Goal: Information Seeking & Learning: Find specific page/section

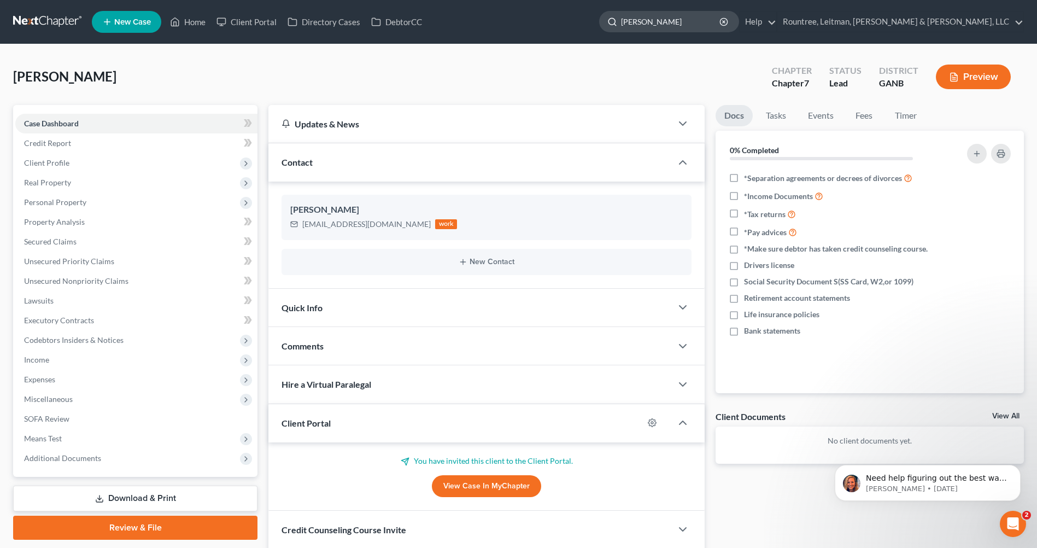
click at [721, 21] on input "[PERSON_NAME]" at bounding box center [671, 21] width 100 height 20
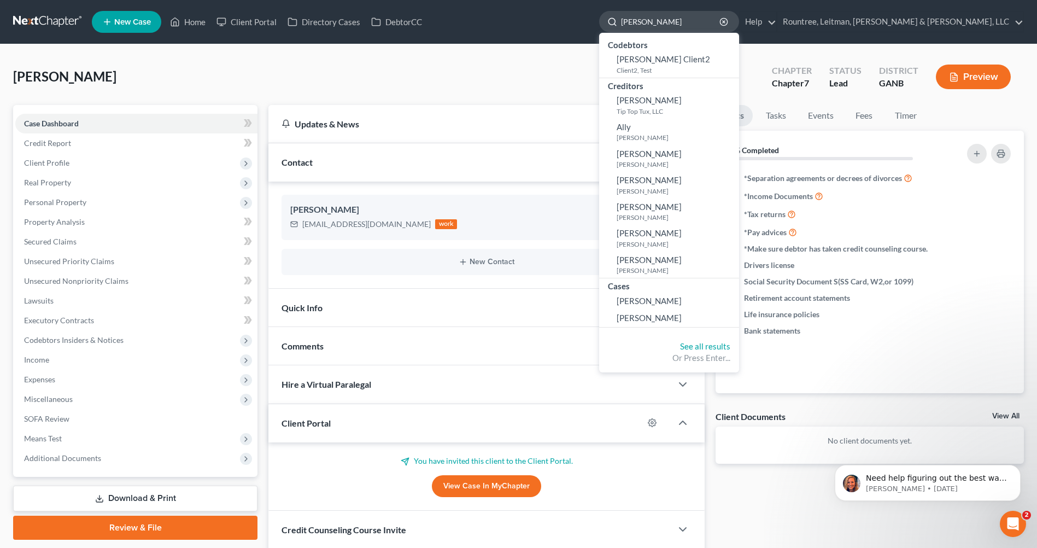
drag, startPoint x: 763, startPoint y: 21, endPoint x: 727, endPoint y: 27, distance: 36.5
click at [696, 21] on div "[PERSON_NAME]" at bounding box center [669, 21] width 140 height 21
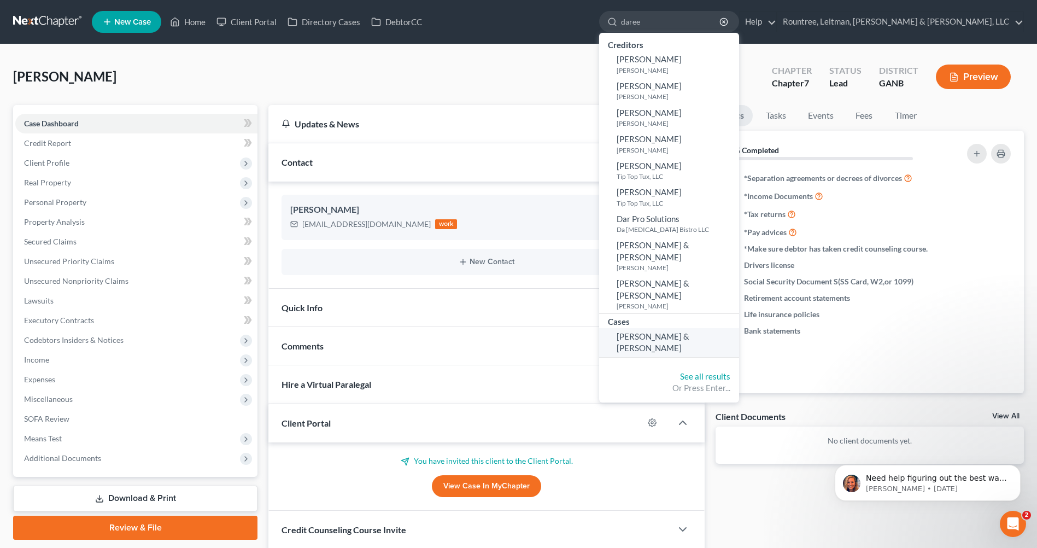
type input "daree"
click at [739, 329] on link "[PERSON_NAME] & [PERSON_NAME]" at bounding box center [669, 342] width 140 height 29
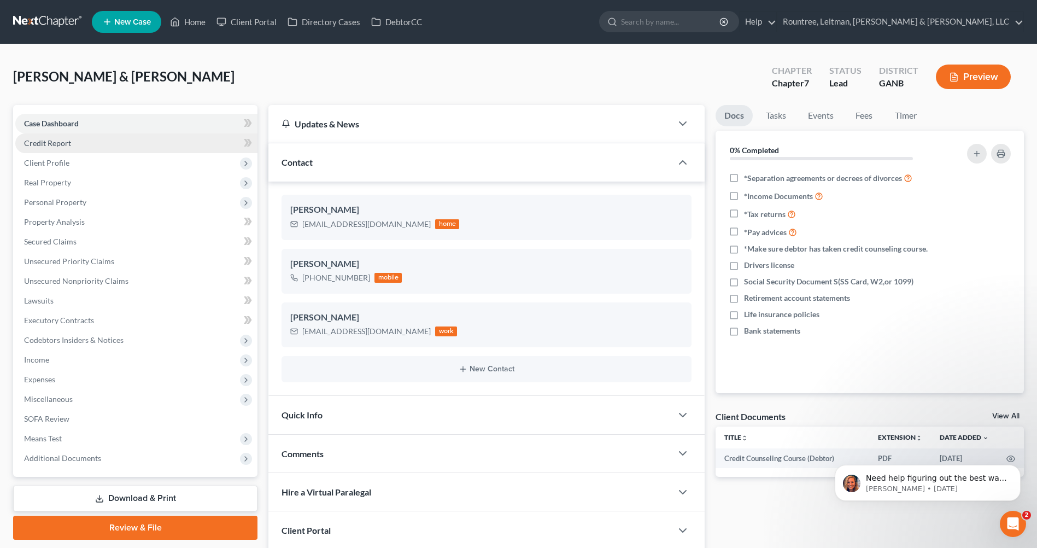
click at [100, 148] on link "Credit Report" at bounding box center [136, 143] width 242 height 20
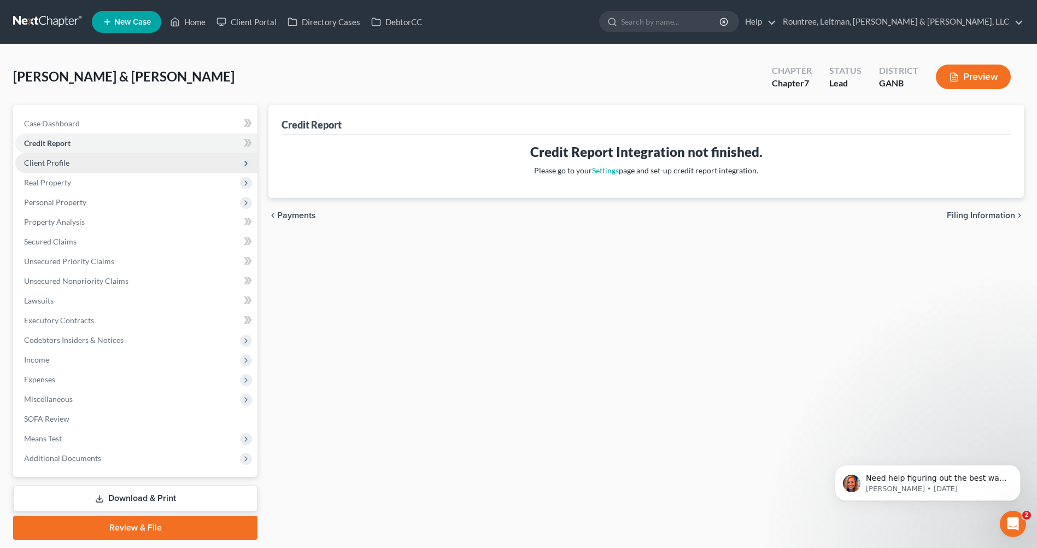
click at [95, 157] on span "Client Profile" at bounding box center [136, 163] width 242 height 20
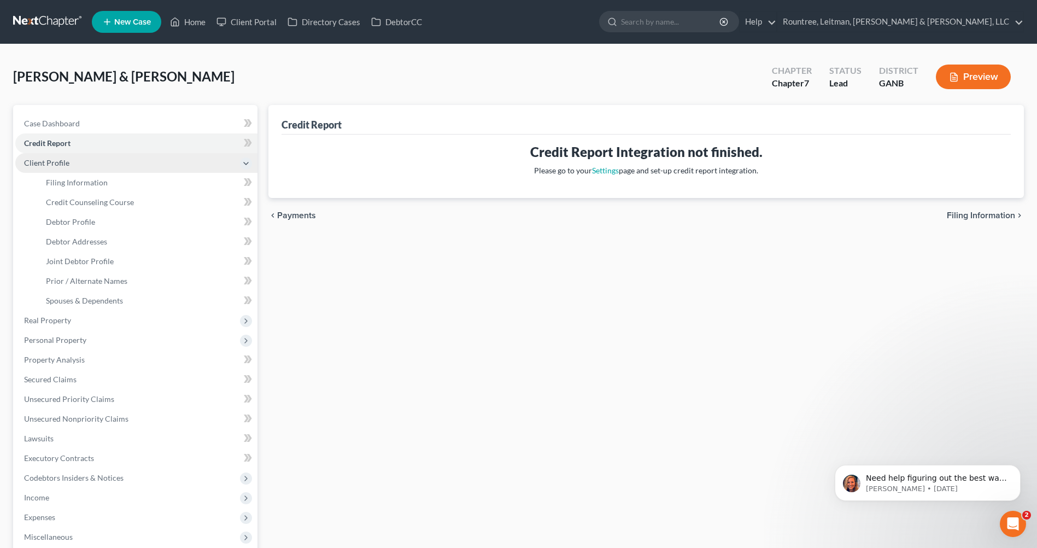
click at [95, 160] on span "Client Profile" at bounding box center [136, 163] width 242 height 20
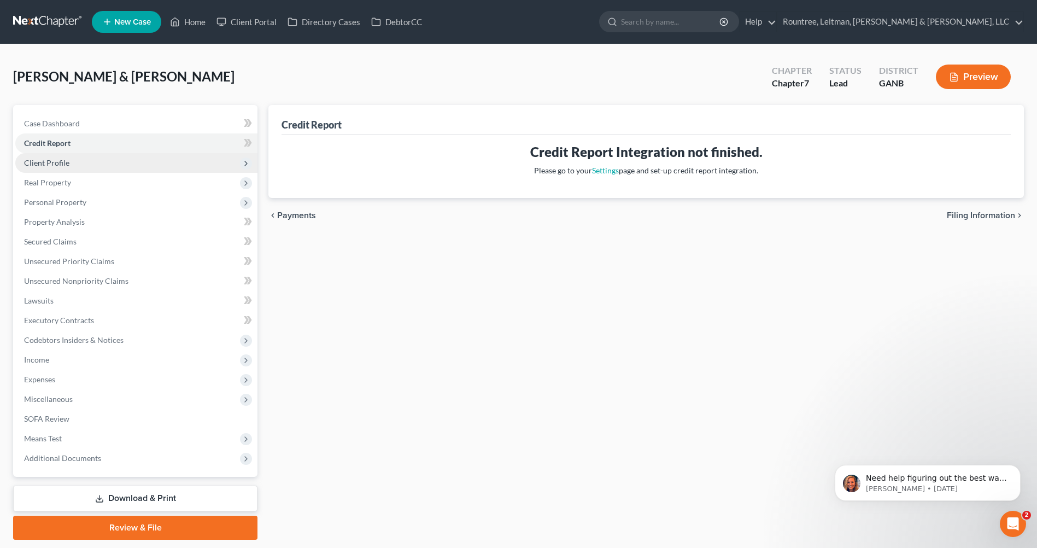
click at [95, 160] on span "Client Profile" at bounding box center [136, 163] width 242 height 20
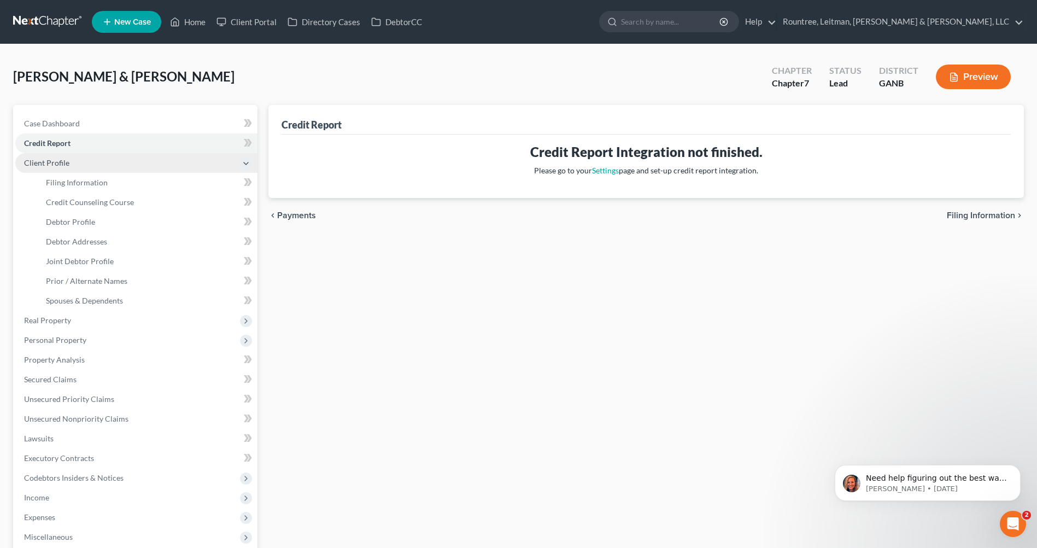
click at [85, 162] on span "Client Profile" at bounding box center [136, 163] width 242 height 20
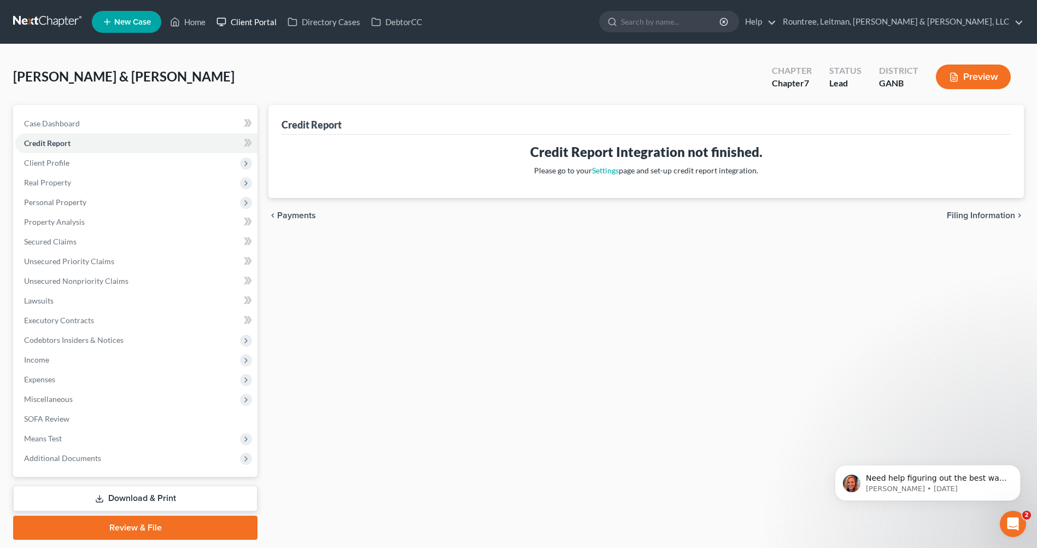
click at [233, 19] on link "Client Portal" at bounding box center [246, 22] width 71 height 20
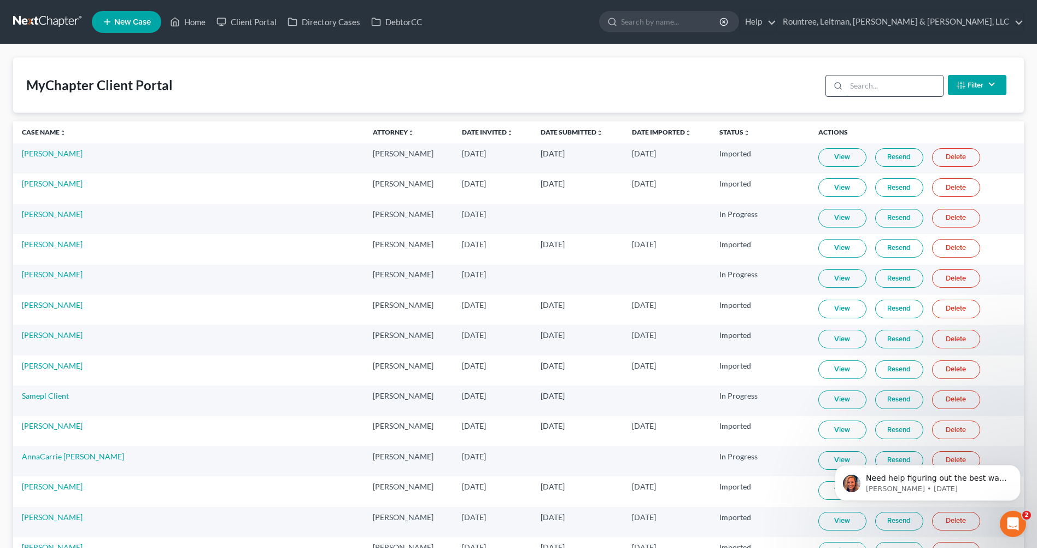
click at [900, 83] on input "search" at bounding box center [894, 85] width 97 height 21
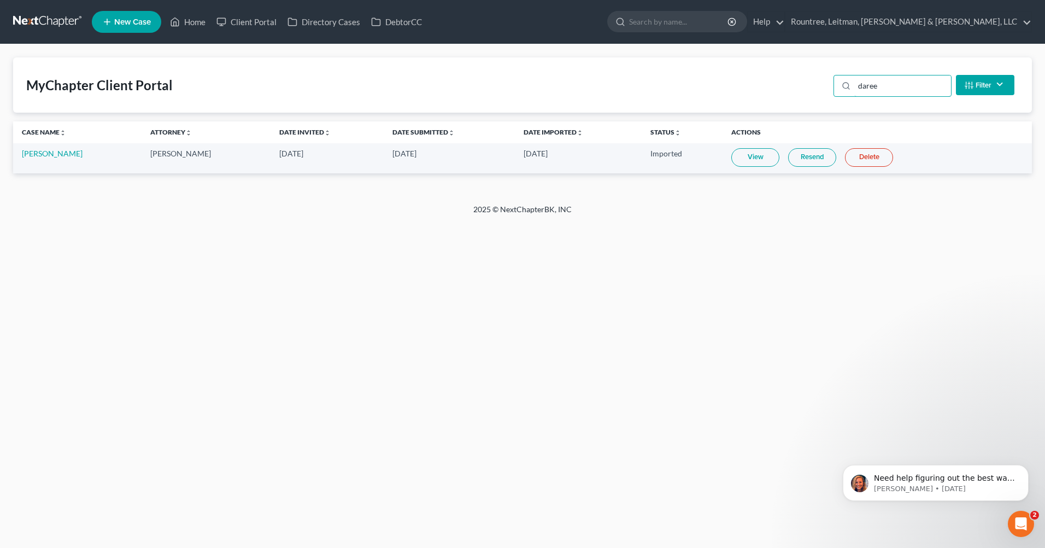
type input "daree"
click at [757, 157] on link "View" at bounding box center [756, 157] width 48 height 19
click at [37, 150] on link "[PERSON_NAME]" at bounding box center [52, 153] width 61 height 9
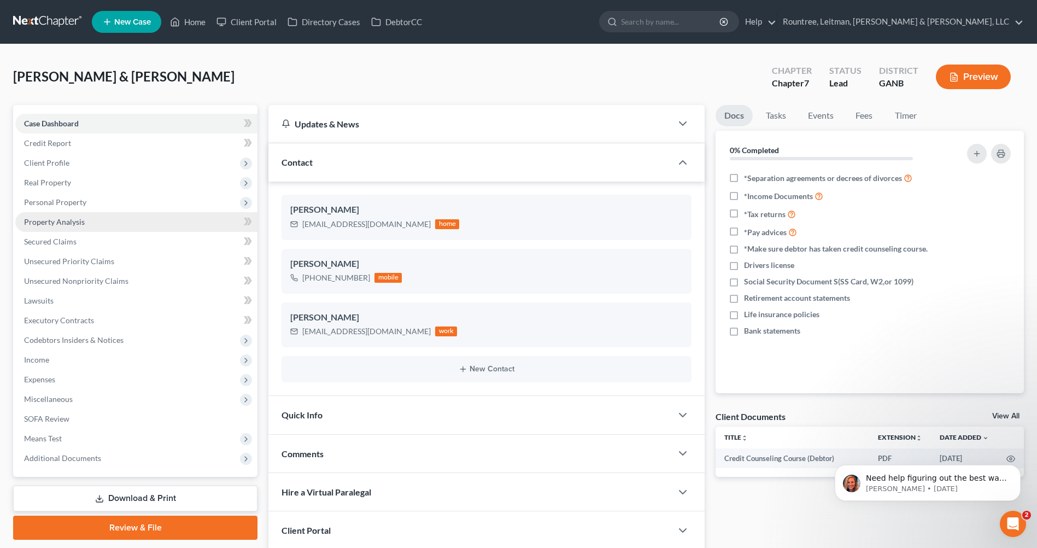
click at [103, 217] on link "Property Analysis" at bounding box center [136, 222] width 242 height 20
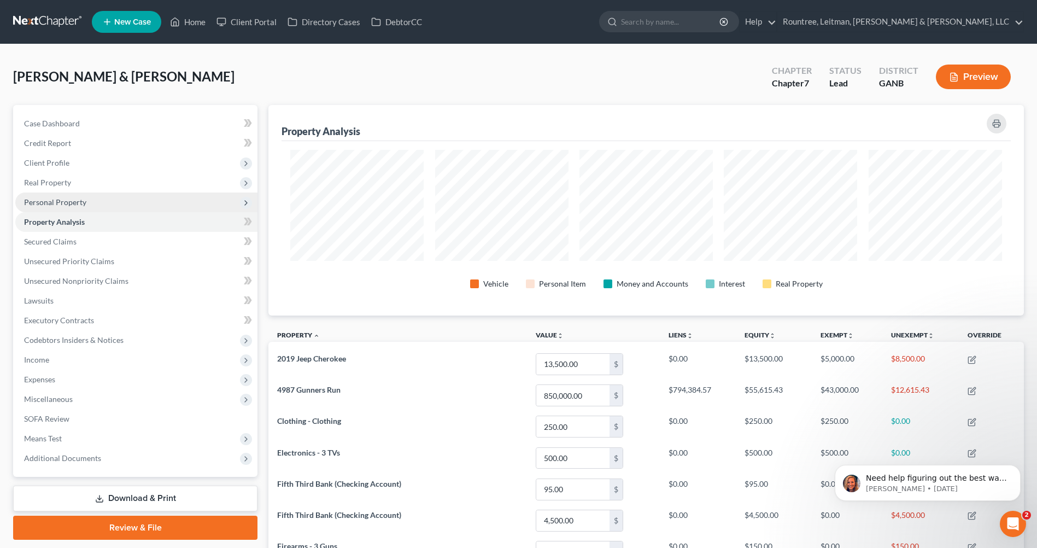
scroll to position [546525, 545980]
click at [104, 203] on span "Personal Property" at bounding box center [136, 202] width 242 height 20
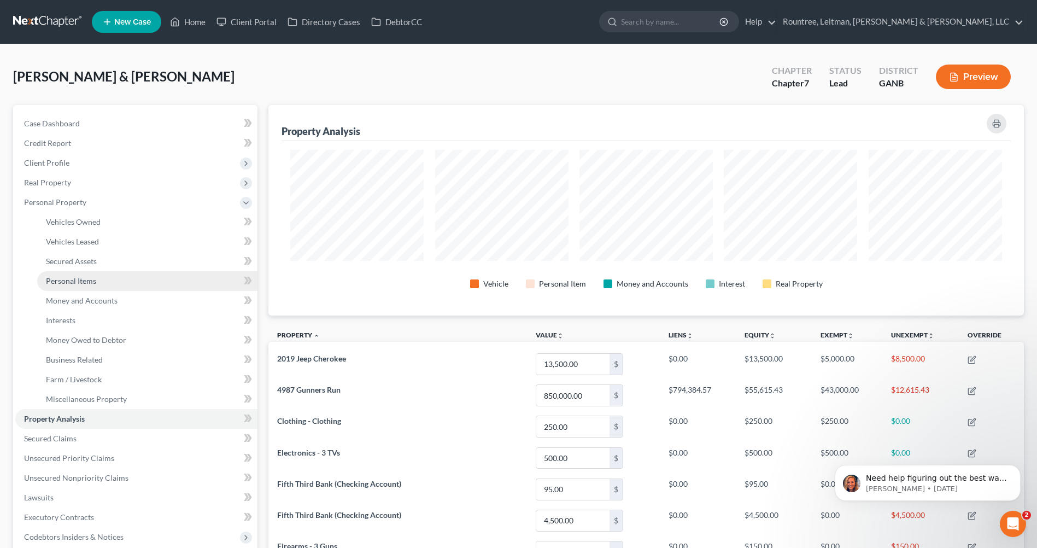
click at [116, 284] on link "Personal Items" at bounding box center [147, 281] width 220 height 20
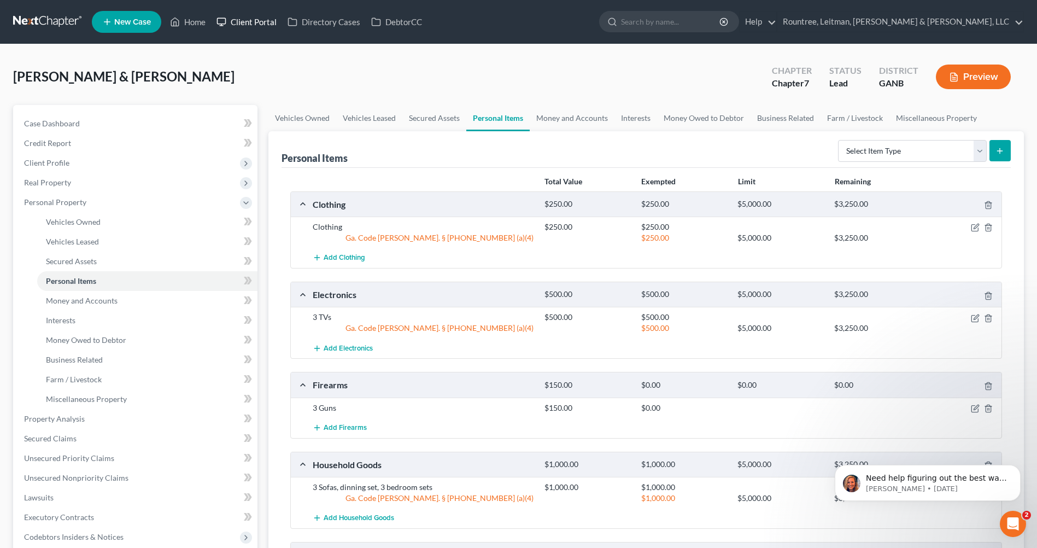
drag, startPoint x: 249, startPoint y: 19, endPoint x: 242, endPoint y: 23, distance: 7.9
click at [242, 23] on link "Client Portal" at bounding box center [246, 22] width 71 height 20
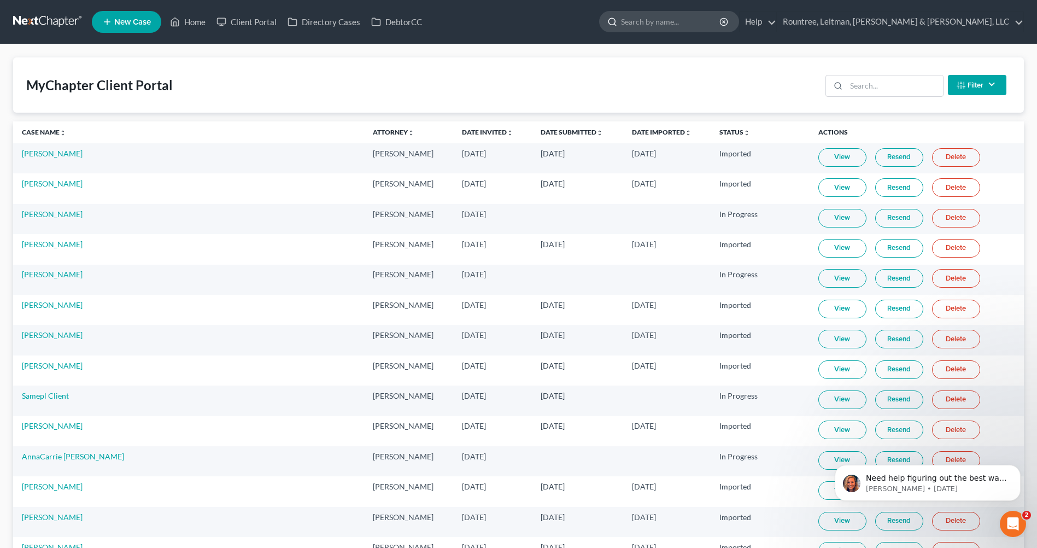
click at [721, 21] on input "search" at bounding box center [671, 21] width 100 height 20
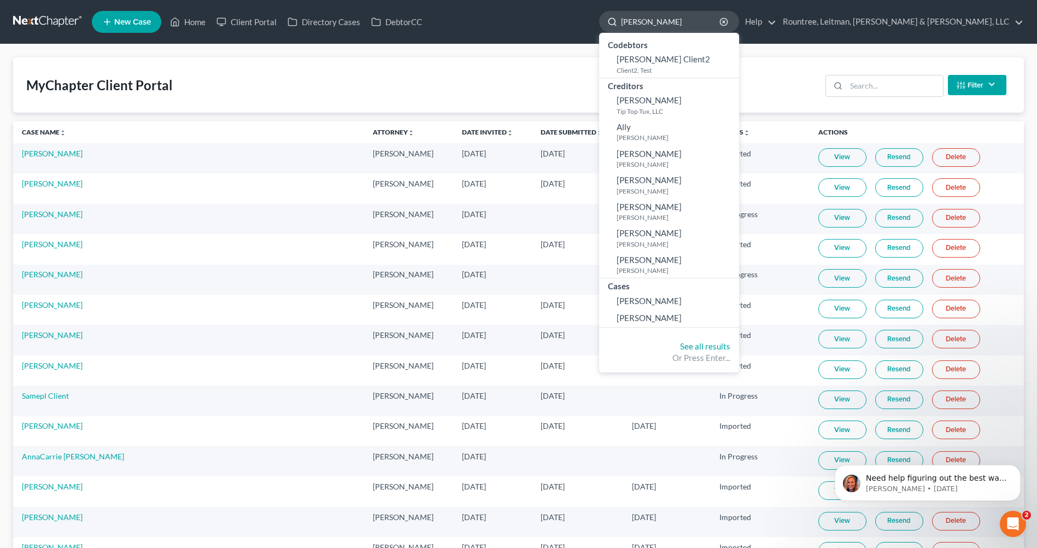
click at [721, 14] on input "[PERSON_NAME]" at bounding box center [671, 21] width 100 height 20
type input "[PERSON_NAME]"
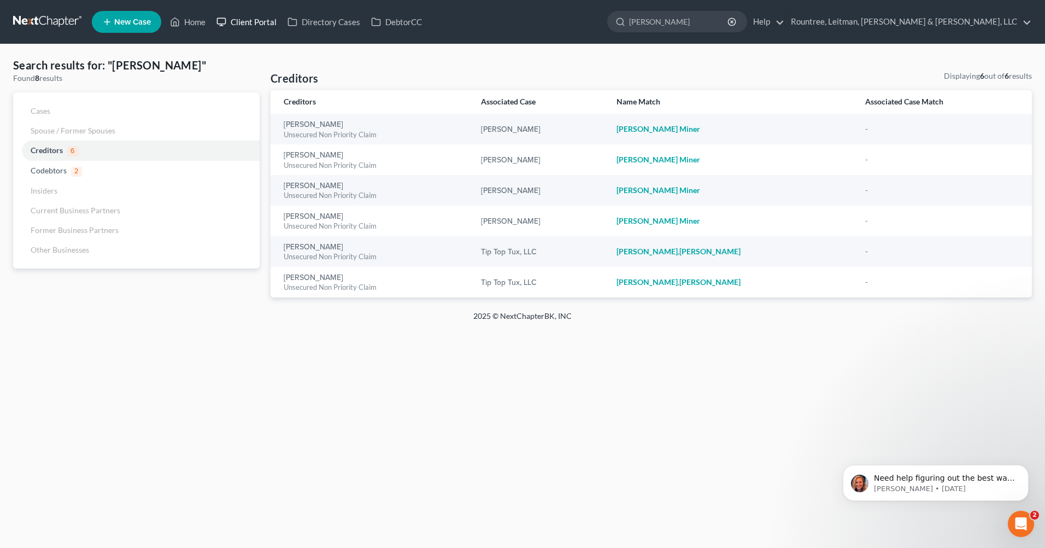
drag, startPoint x: 244, startPoint y: 19, endPoint x: 250, endPoint y: 16, distance: 6.6
click at [245, 19] on link "Client Portal" at bounding box center [246, 22] width 71 height 20
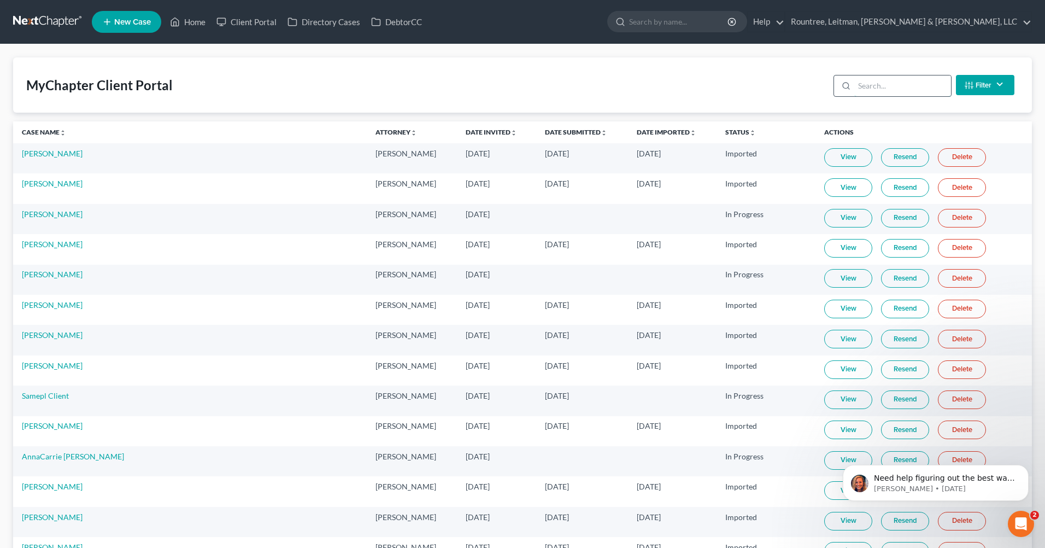
click at [898, 84] on input "search" at bounding box center [903, 85] width 97 height 21
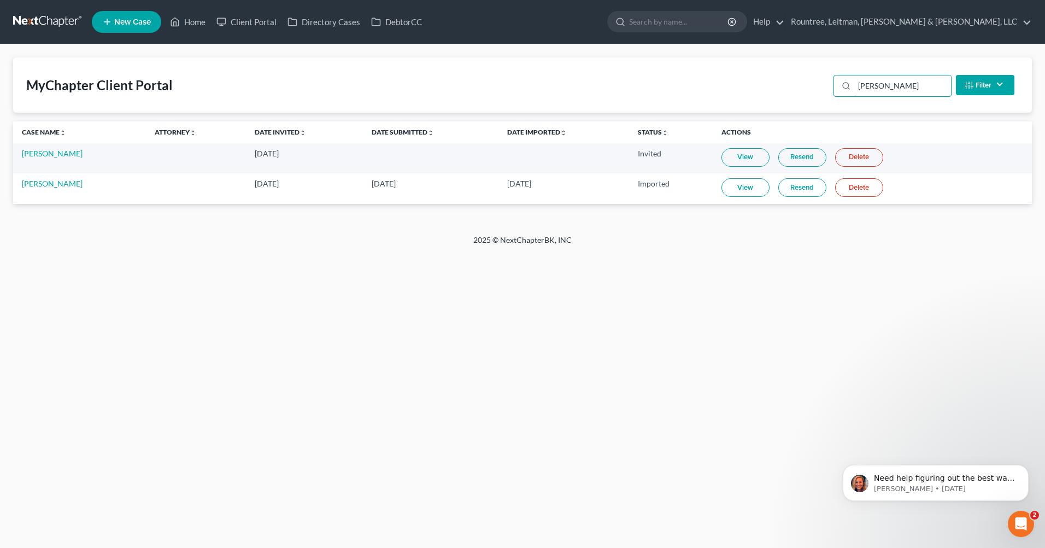
type input "[PERSON_NAME]"
click at [729, 153] on link "View" at bounding box center [746, 157] width 48 height 19
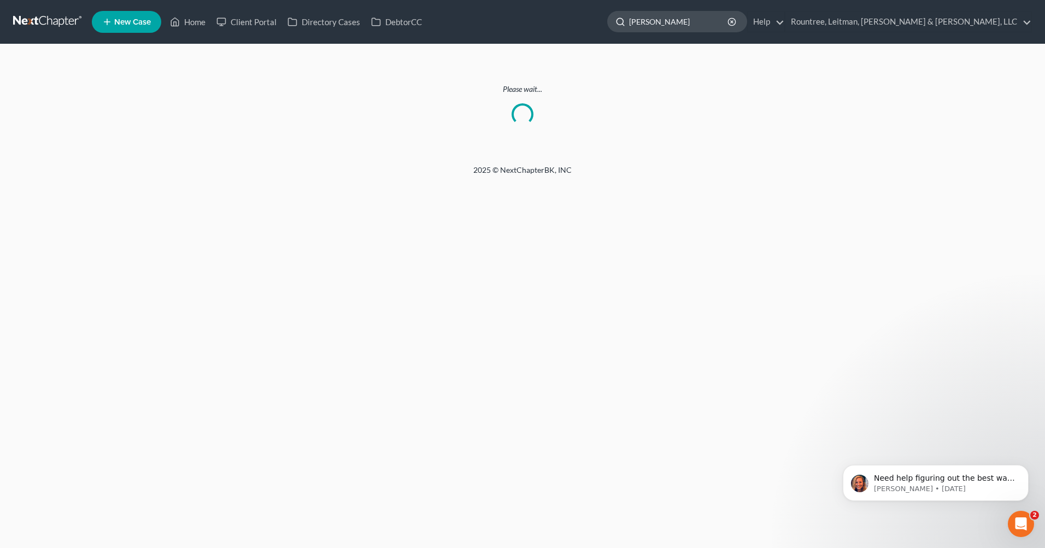
click at [729, 19] on input "[PERSON_NAME]" at bounding box center [679, 21] width 100 height 20
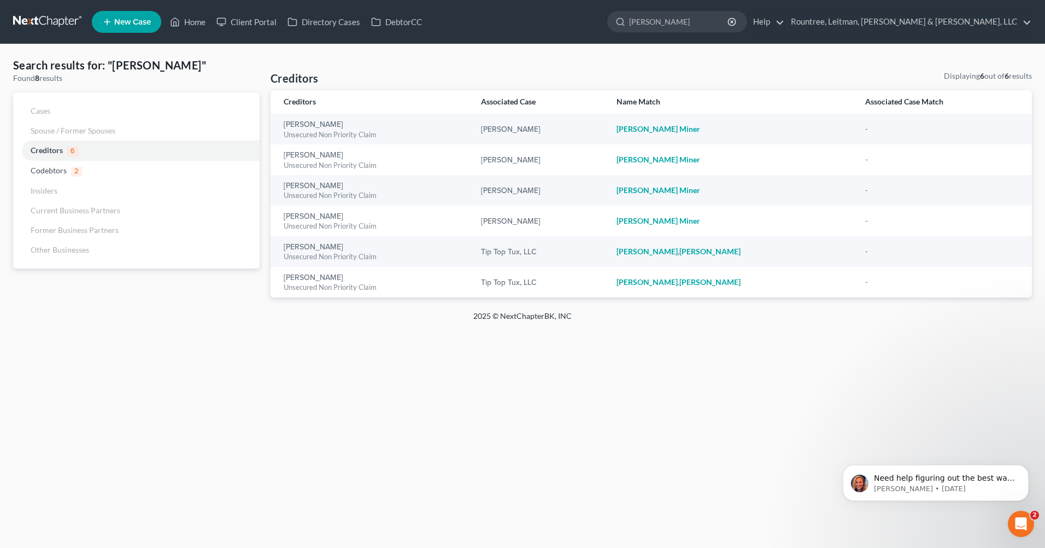
drag, startPoint x: 781, startPoint y: 19, endPoint x: 674, endPoint y: 10, distance: 108.1
click at [674, 10] on ul "New Case Home Client Portal Directory Cases DebtorCC - No Result - See all resu…" at bounding box center [562, 22] width 940 height 28
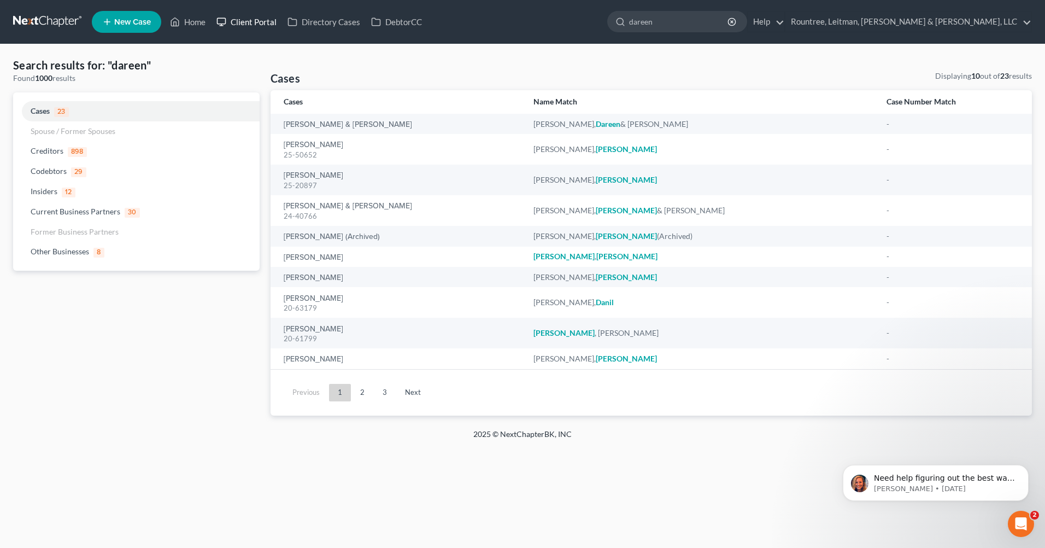
type input "dareen"
click at [221, 21] on icon at bounding box center [222, 21] width 10 height 13
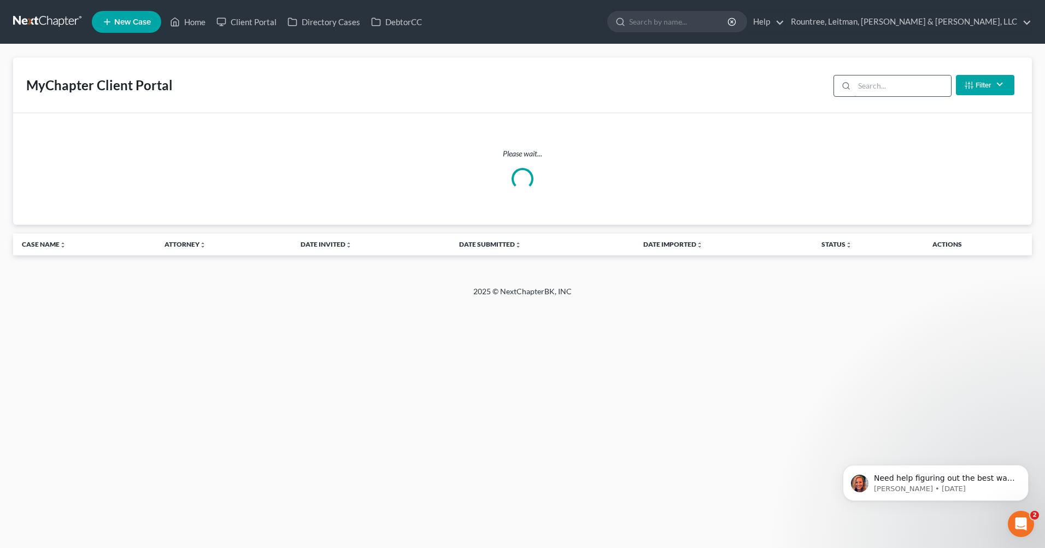
click at [873, 86] on input "search" at bounding box center [903, 85] width 97 height 21
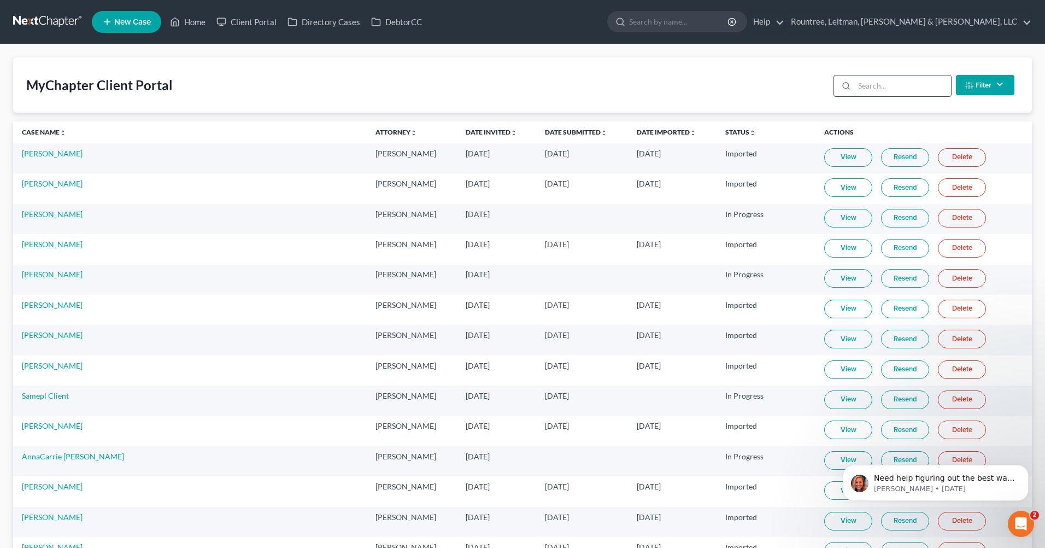
click at [899, 87] on input "search" at bounding box center [903, 85] width 97 height 21
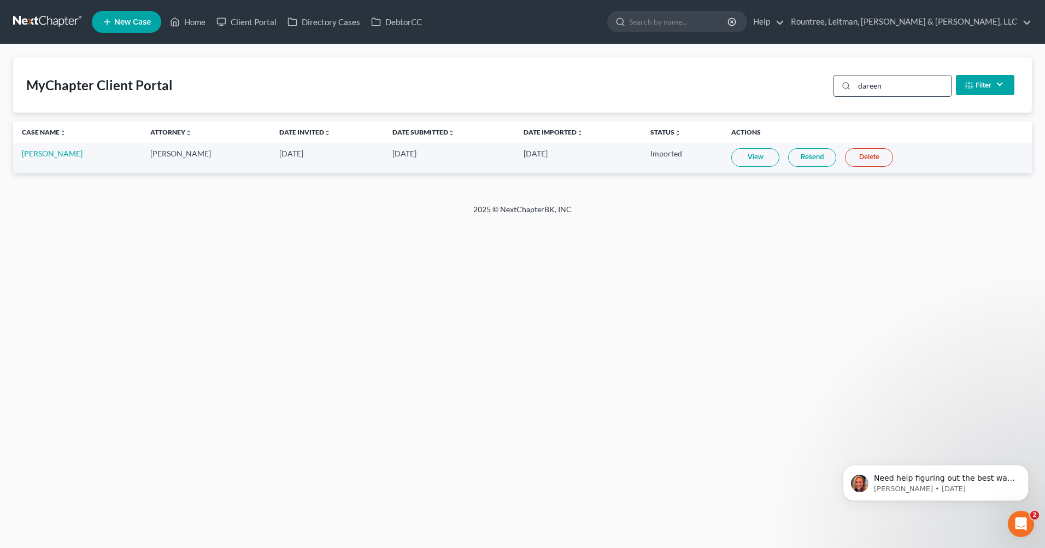
drag, startPoint x: 901, startPoint y: 81, endPoint x: 845, endPoint y: 79, distance: 56.4
click at [845, 79] on div "dareen" at bounding box center [893, 86] width 118 height 22
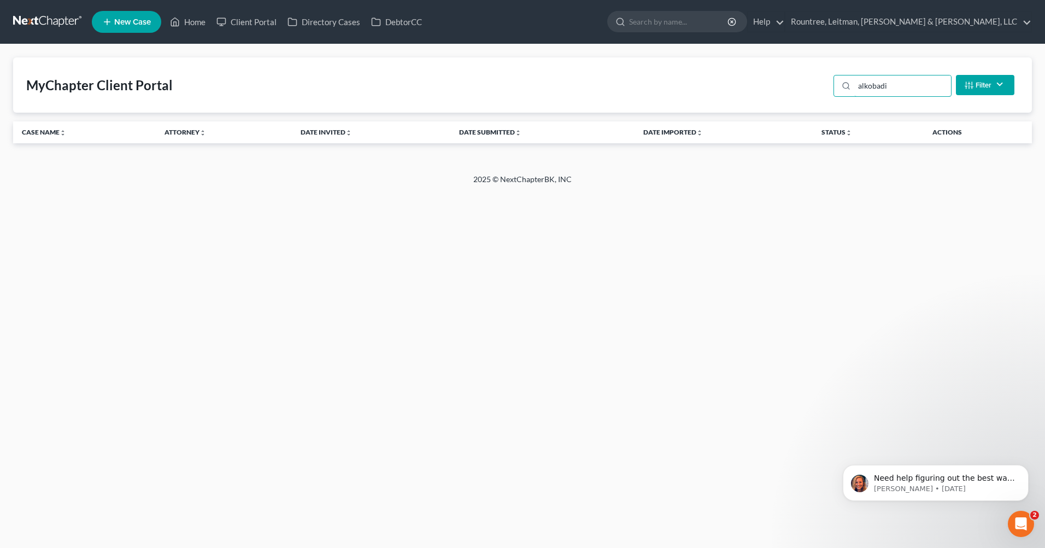
drag, startPoint x: 906, startPoint y: 80, endPoint x: 808, endPoint y: 73, distance: 98.7
click at [808, 73] on div "MyChapter Client Portal alkobadi Filter Status Filter... Invited In Progress Re…" at bounding box center [522, 84] width 1019 height 55
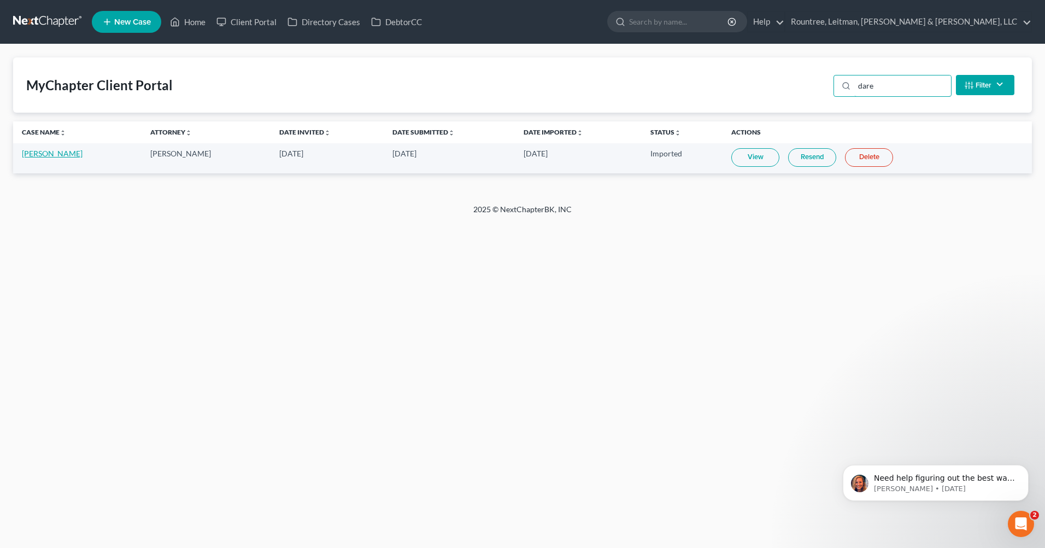
type input "dare"
click at [66, 151] on link "[PERSON_NAME]" at bounding box center [52, 153] width 61 height 9
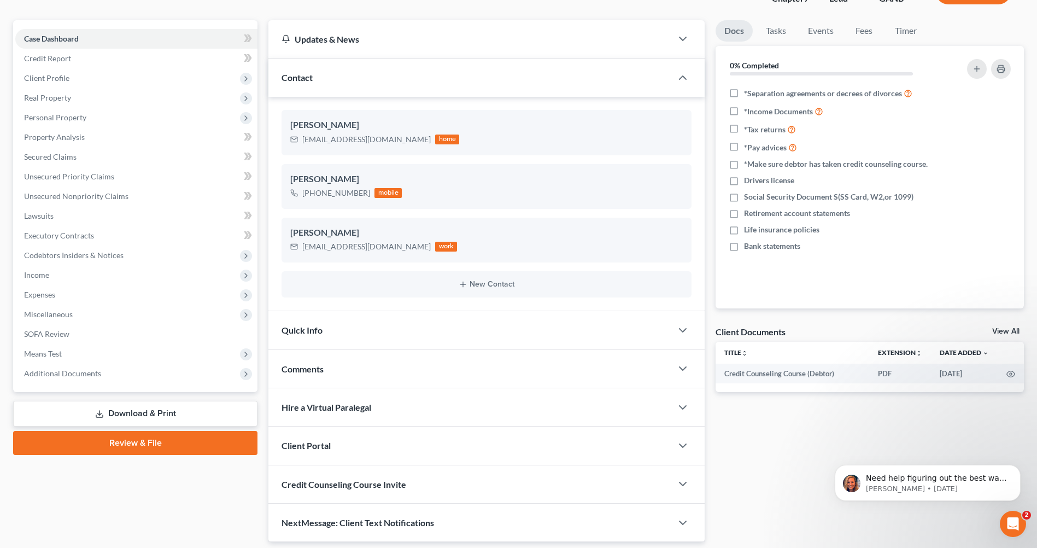
scroll to position [66, 0]
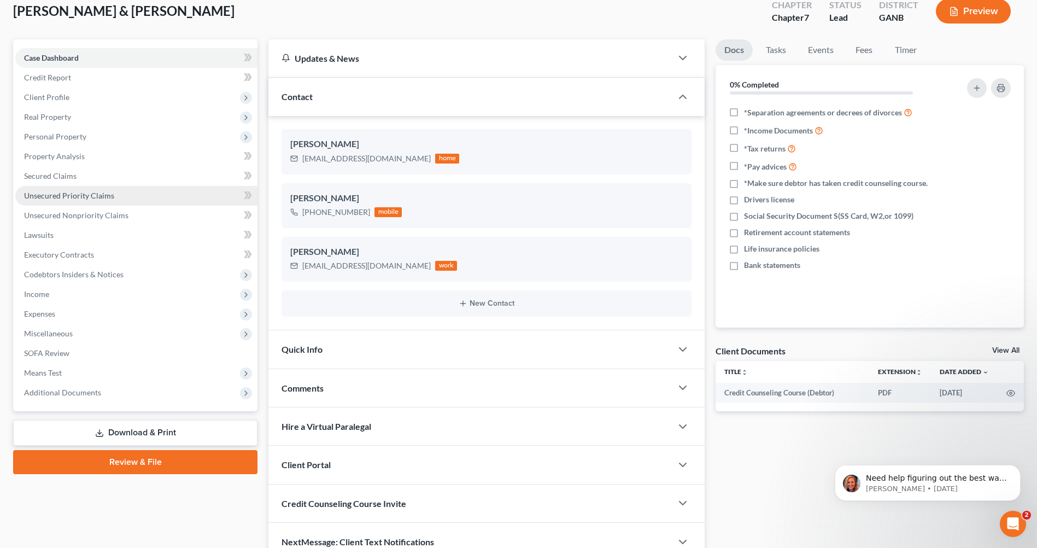
click at [108, 201] on link "Unsecured Priority Claims" at bounding box center [136, 196] width 242 height 20
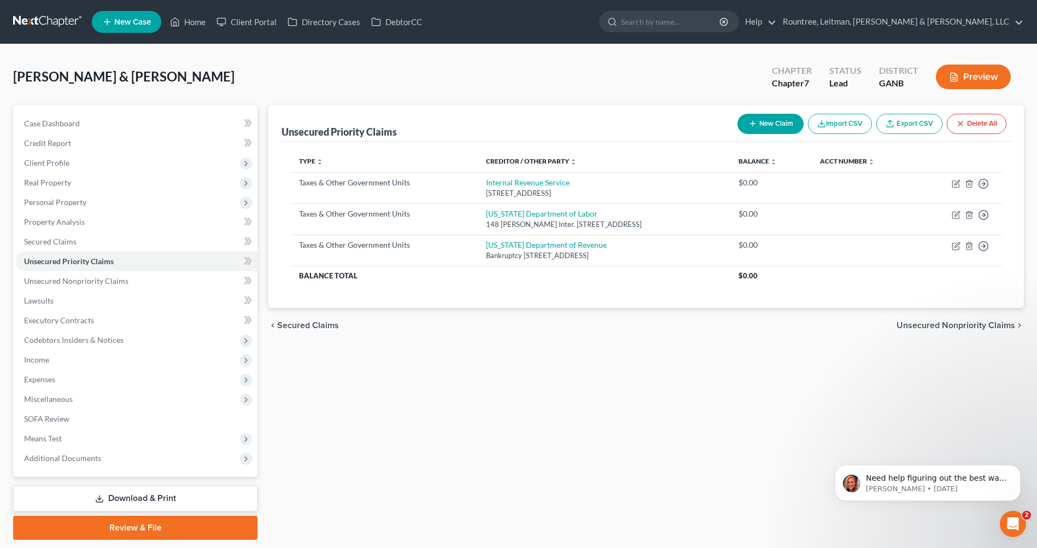
click at [1001, 75] on button "Preview" at bounding box center [973, 77] width 75 height 25
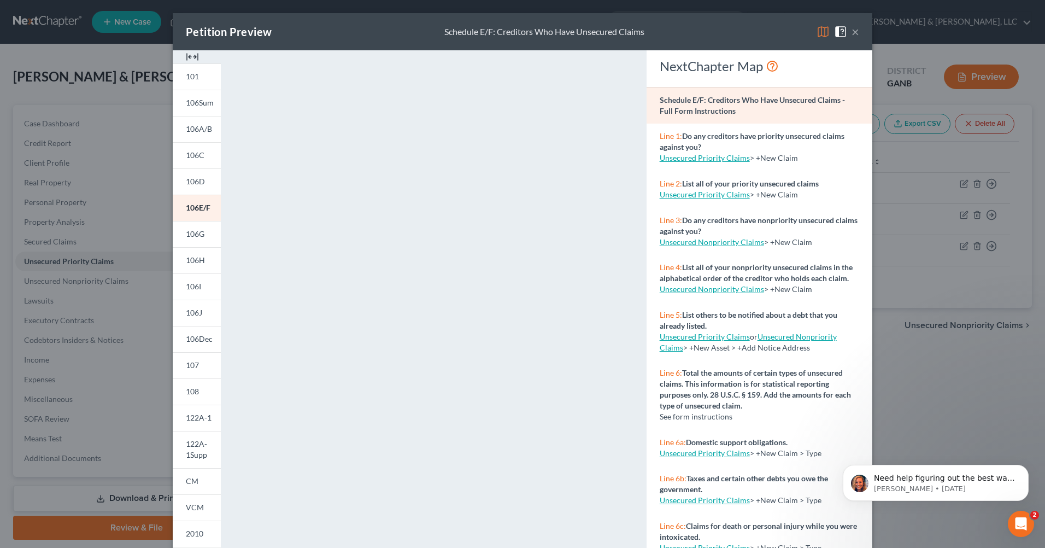
scroll to position [69, 0]
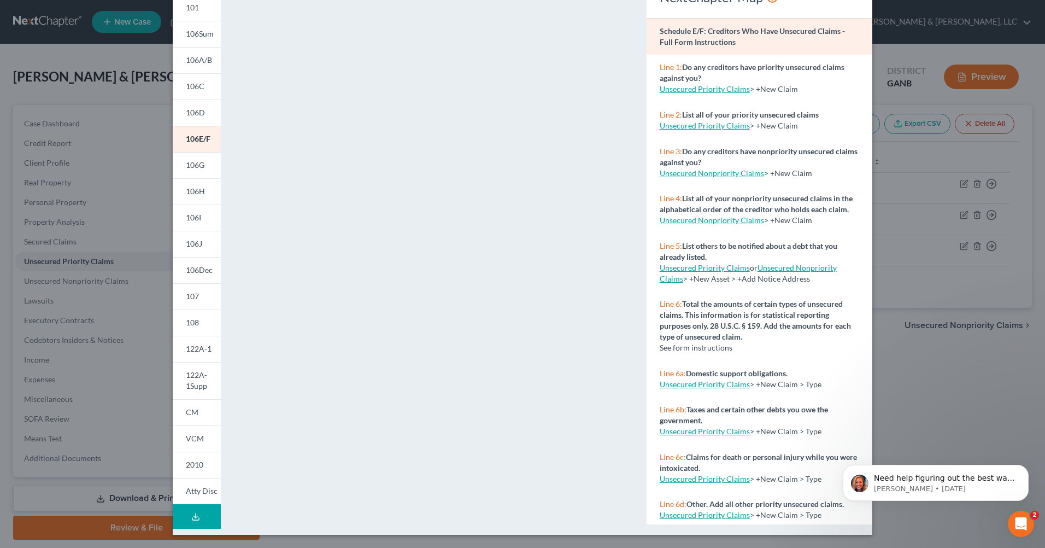
click at [202, 518] on button "Download Draft" at bounding box center [197, 516] width 48 height 25
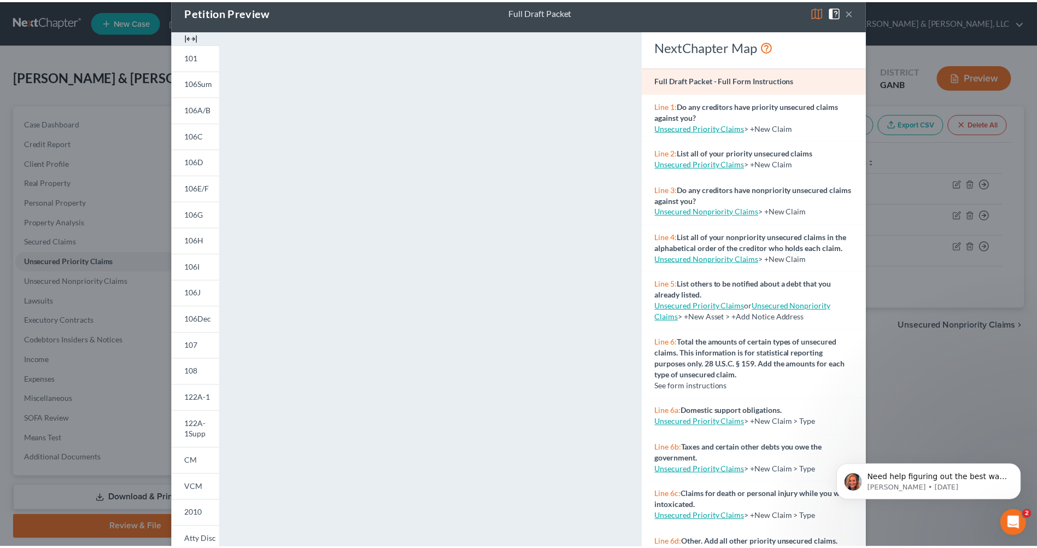
scroll to position [0, 0]
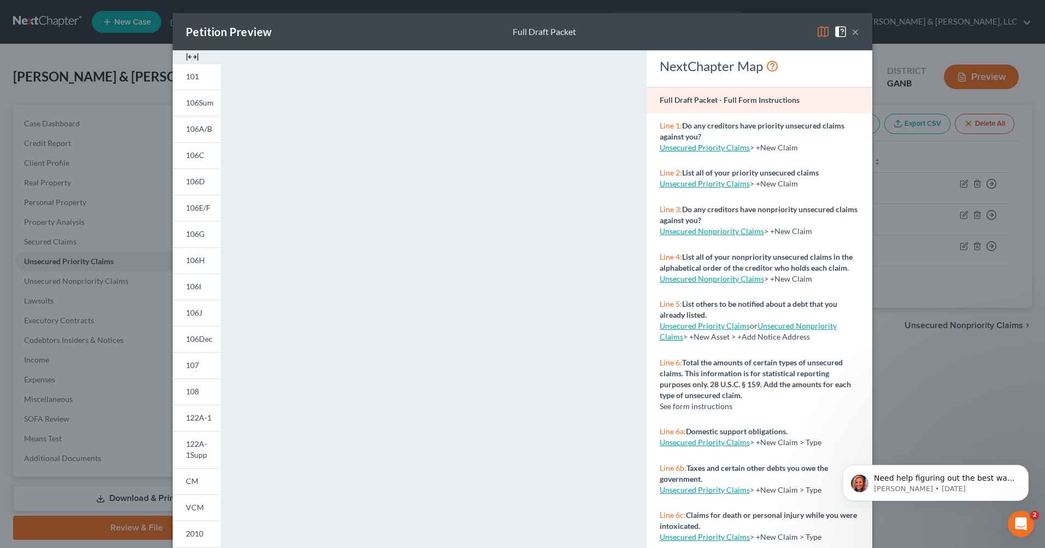
click at [852, 30] on button "×" at bounding box center [856, 31] width 8 height 13
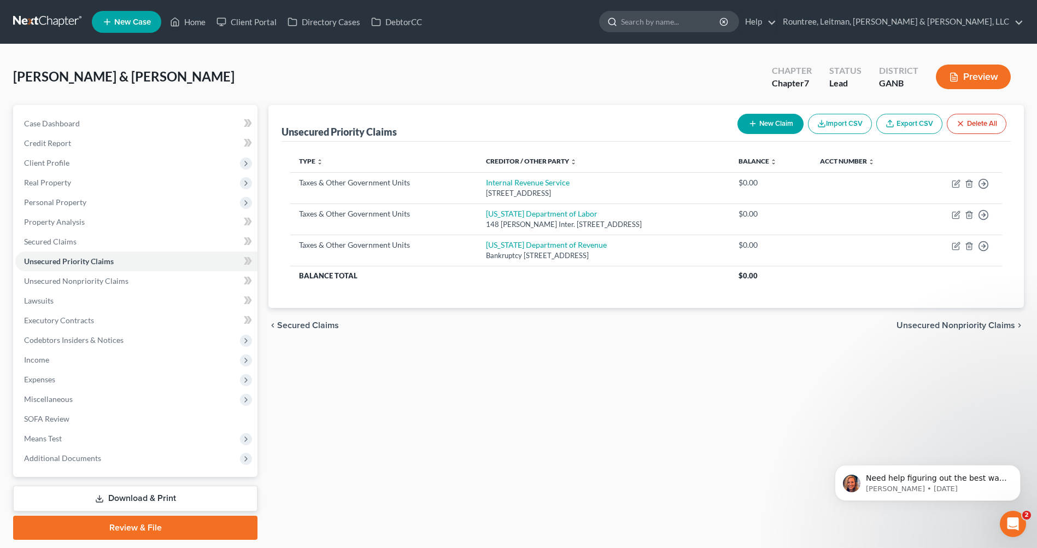
click at [721, 31] on input "search" at bounding box center [671, 21] width 100 height 20
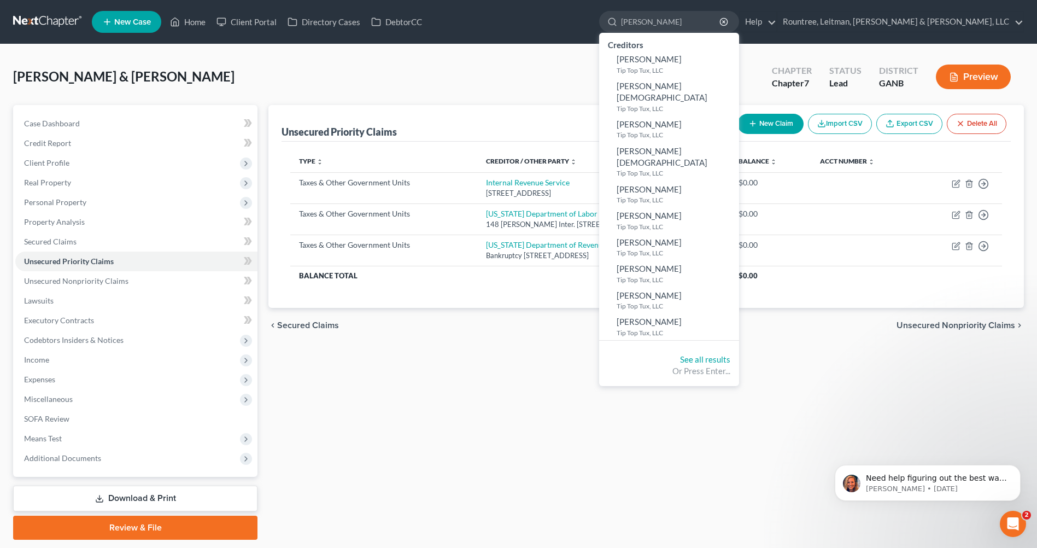
type input "[PERSON_NAME]"
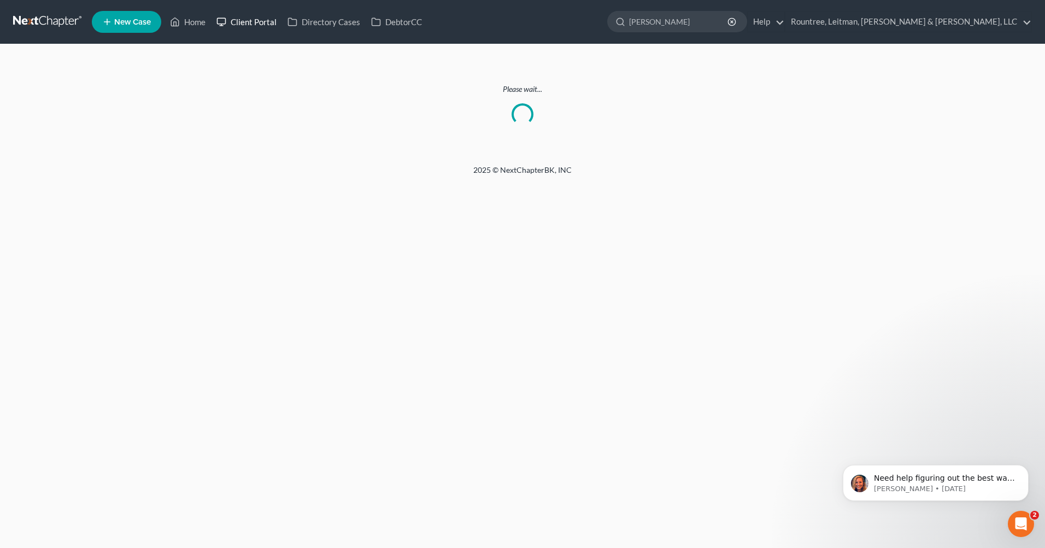
click at [241, 22] on link "Client Portal" at bounding box center [246, 22] width 71 height 20
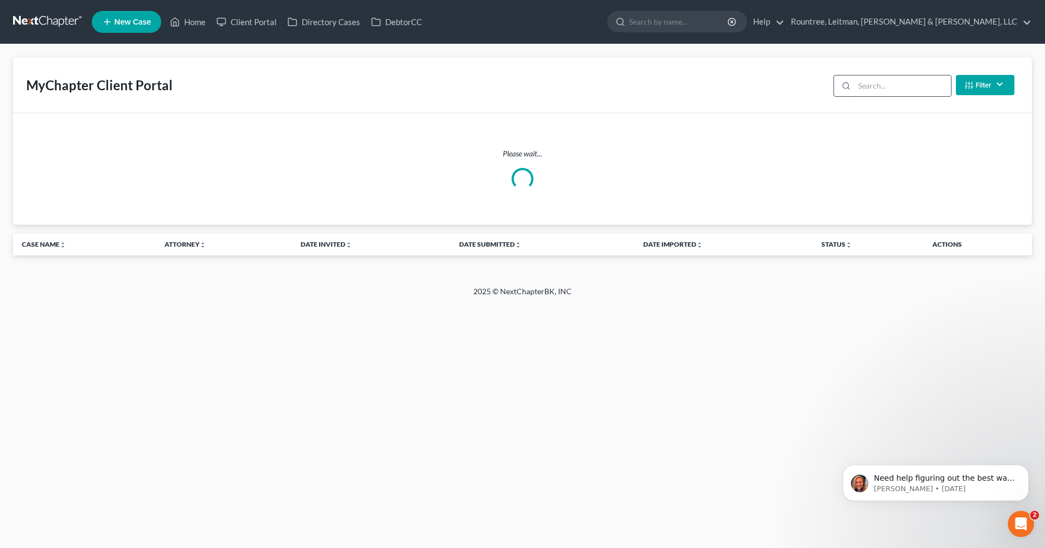
click at [855, 80] on input "search" at bounding box center [903, 85] width 97 height 21
click at [883, 85] on input "search" at bounding box center [903, 85] width 97 height 21
click at [913, 89] on input "search" at bounding box center [903, 85] width 97 height 21
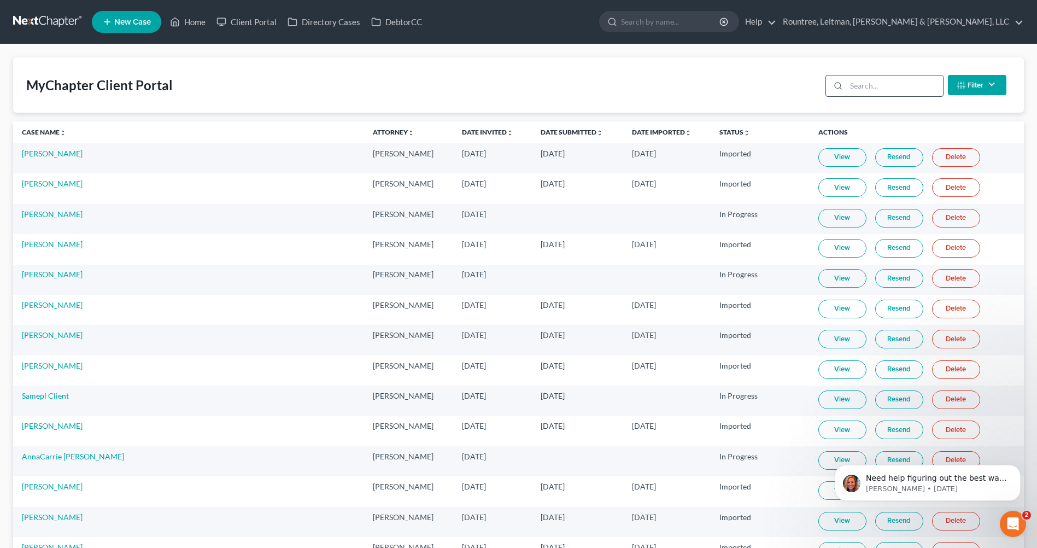
click at [898, 87] on input "search" at bounding box center [894, 85] width 97 height 21
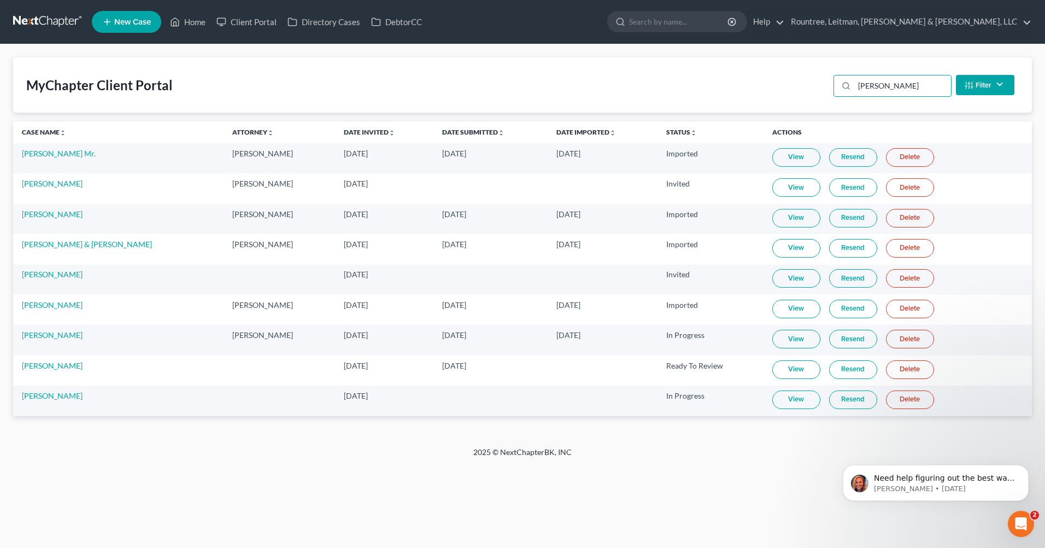
type input "[PERSON_NAME]"
click at [783, 403] on link "View" at bounding box center [797, 399] width 48 height 19
click at [60, 396] on link "[PERSON_NAME]" at bounding box center [52, 395] width 61 height 9
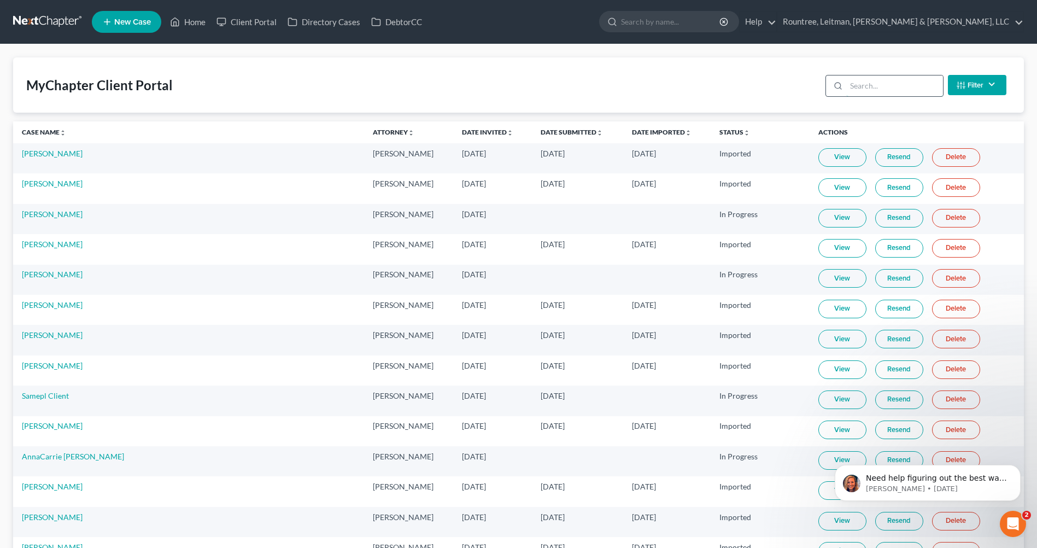
click at [873, 79] on input "search" at bounding box center [894, 85] width 97 height 21
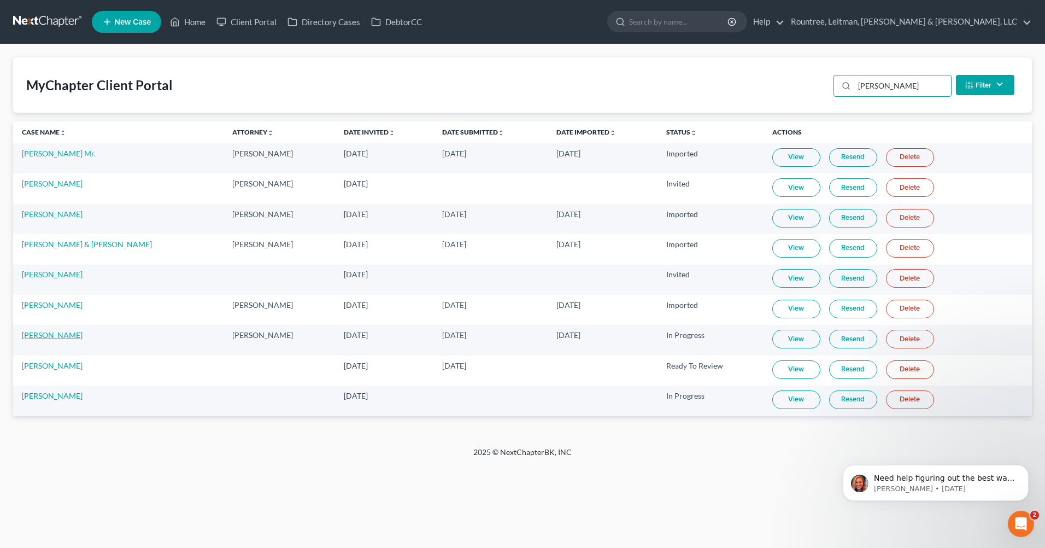
type input "[PERSON_NAME]"
click at [51, 337] on link "[PERSON_NAME]" at bounding box center [52, 334] width 61 height 9
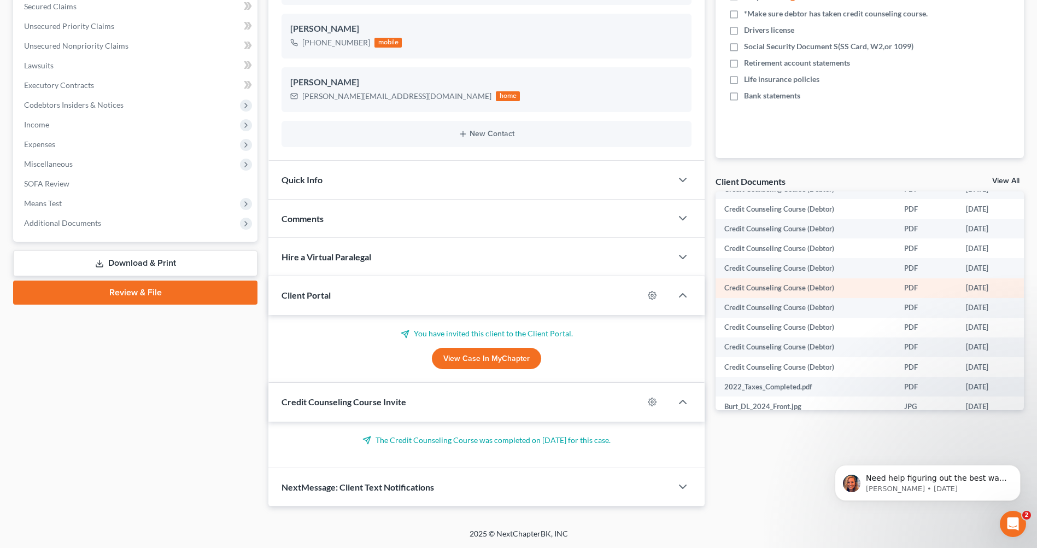
scroll to position [109, 0]
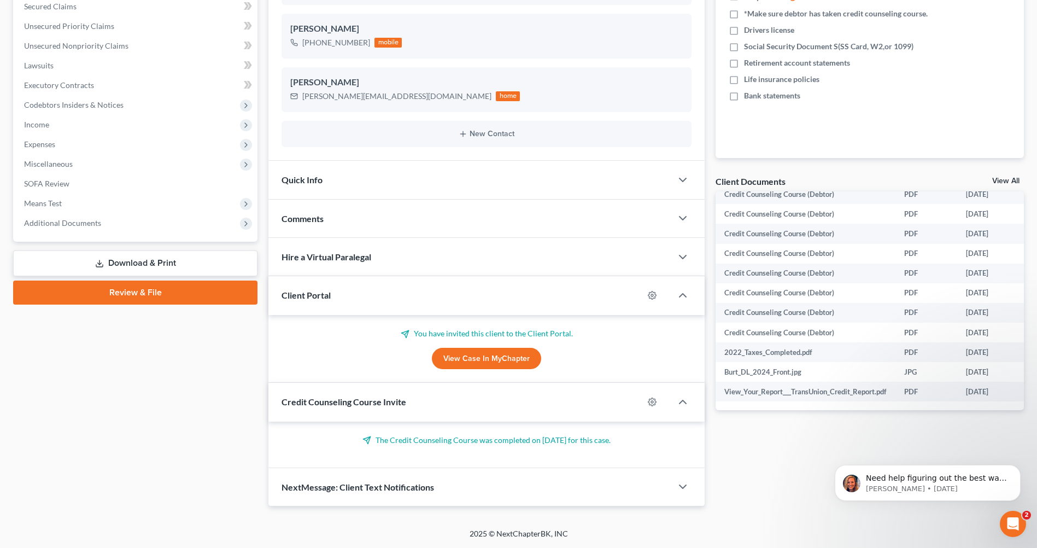
click at [1014, 527] on icon "Open Intercom Messenger" at bounding box center [1013, 524] width 18 height 18
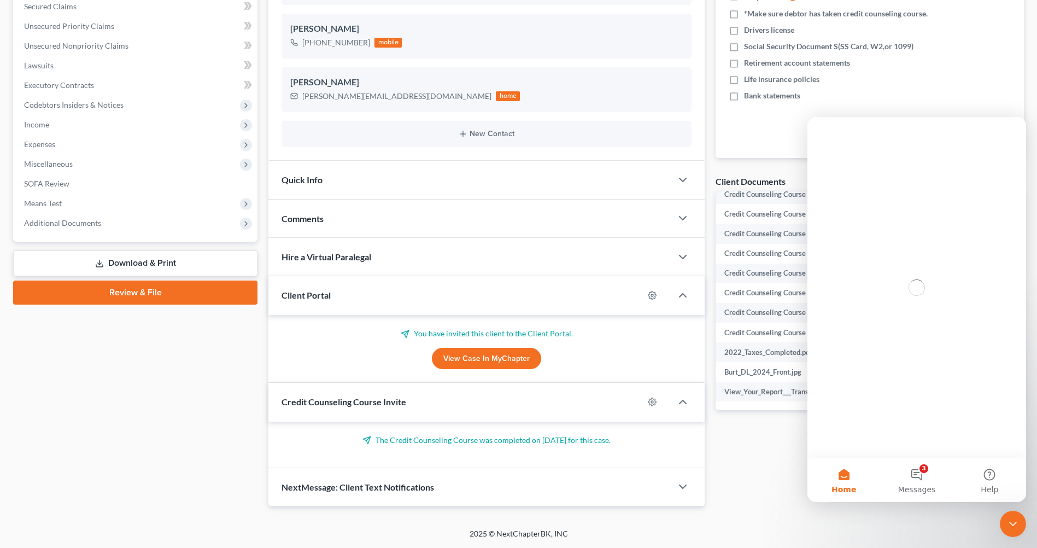
scroll to position [0, 0]
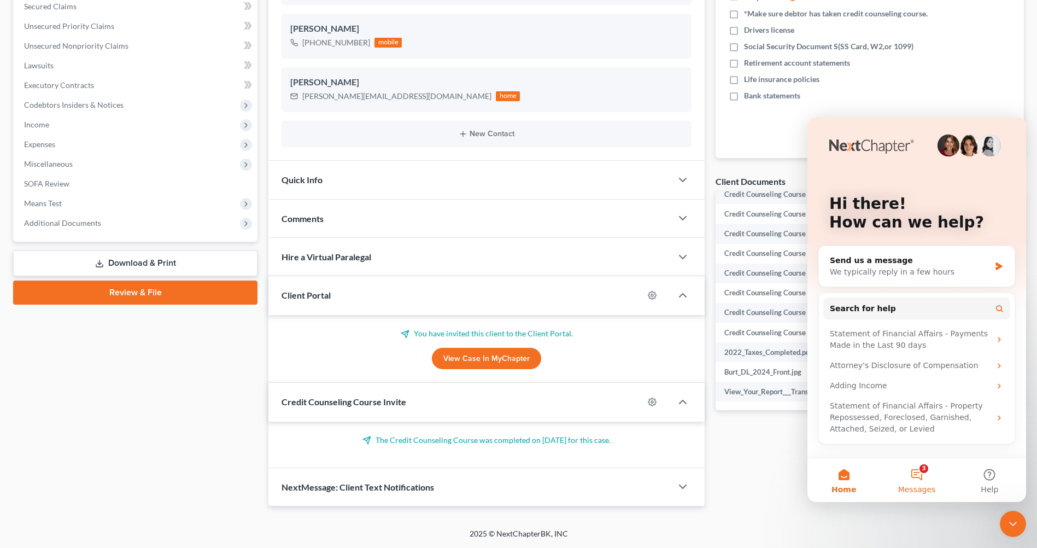
click at [917, 480] on button "3 Messages" at bounding box center [916, 480] width 73 height 44
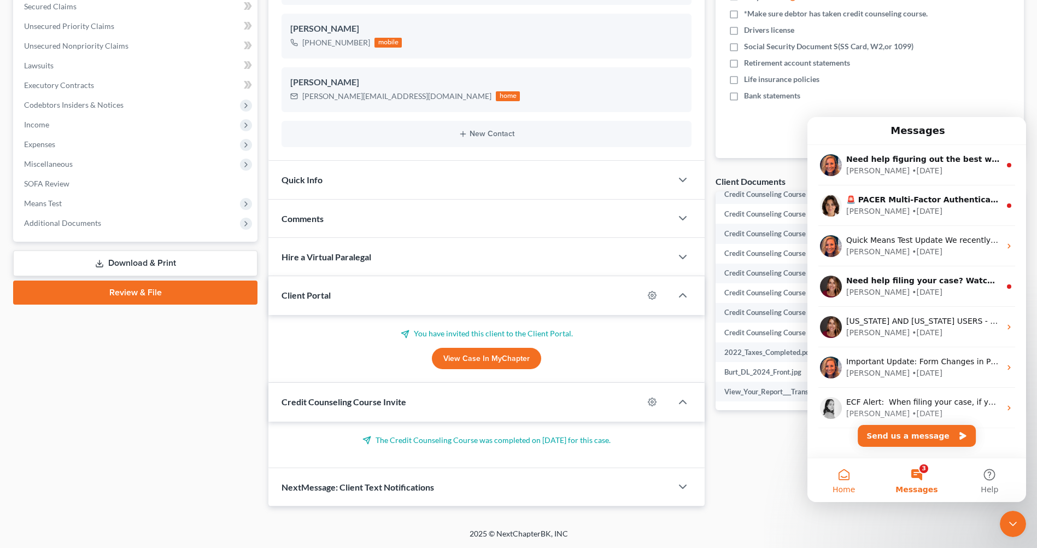
click at [855, 473] on button "Home" at bounding box center [844, 480] width 73 height 44
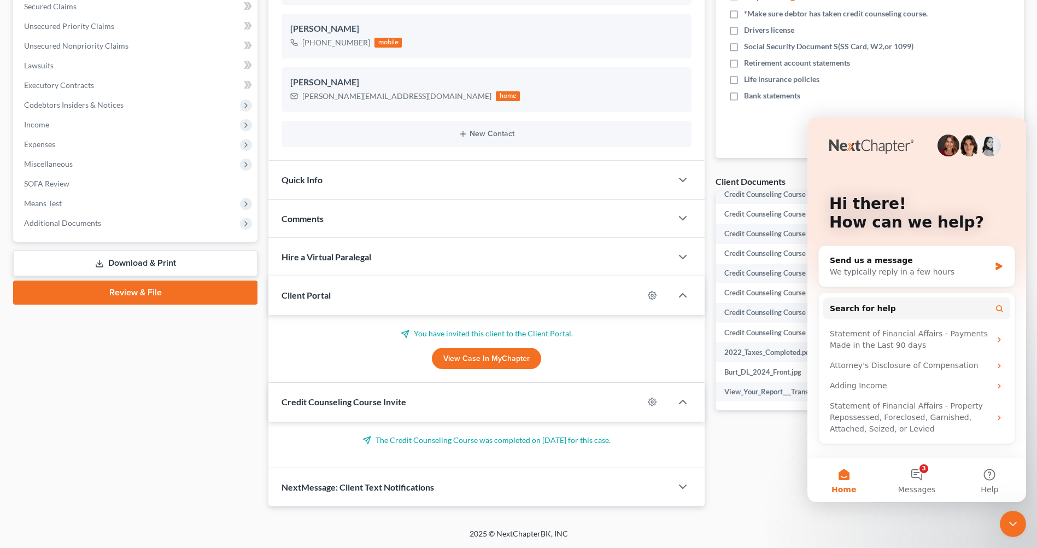
click at [1019, 514] on div "Close Intercom Messenger" at bounding box center [1013, 524] width 26 height 26
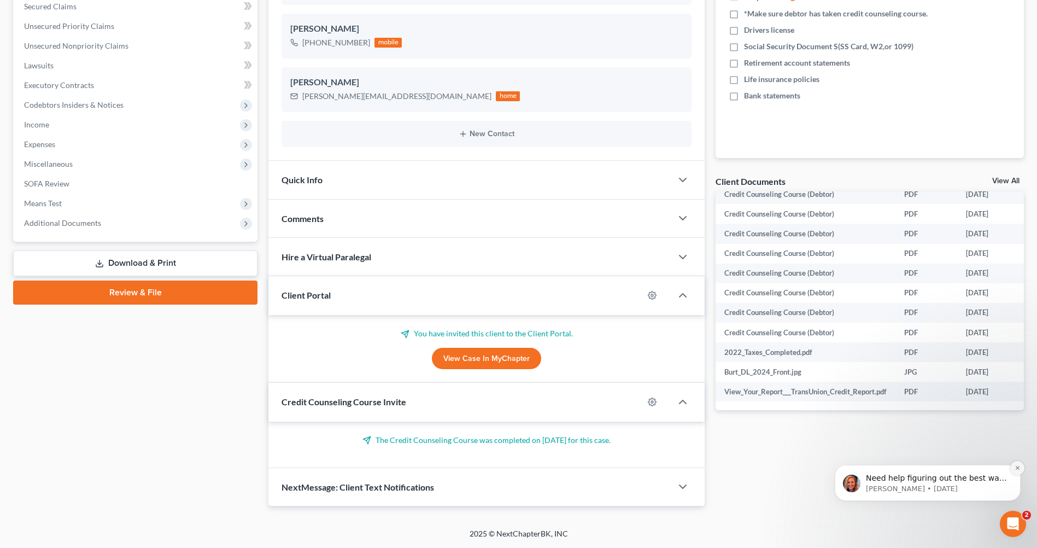
drag, startPoint x: 1019, startPoint y: 466, endPoint x: 1842, endPoint y: 862, distance: 914.1
click at [1019, 466] on icon "Dismiss notification" at bounding box center [1018, 468] width 6 height 6
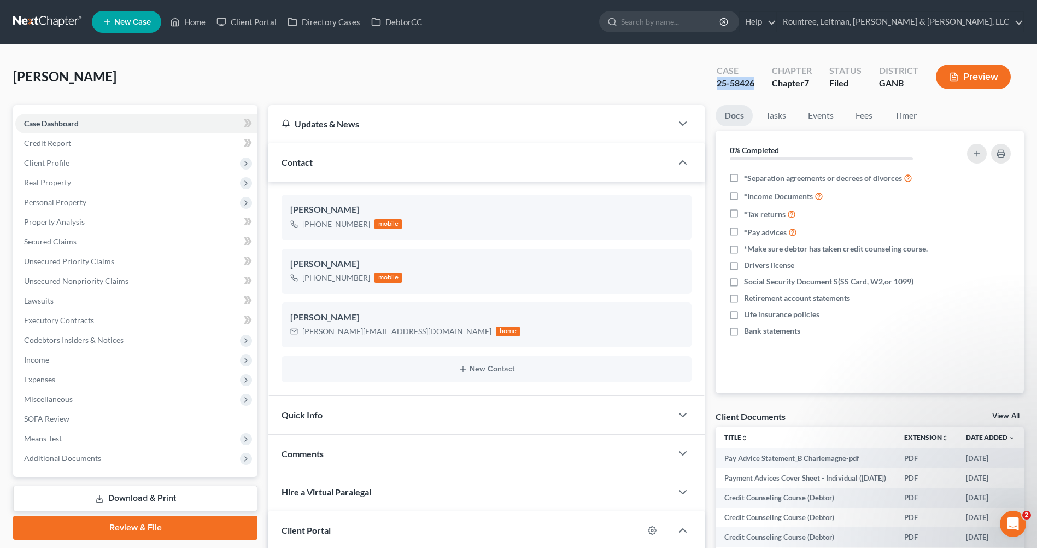
drag, startPoint x: 760, startPoint y: 81, endPoint x: 714, endPoint y: 79, distance: 46.0
click at [714, 79] on div "Case 25-58426" at bounding box center [735, 78] width 55 height 32
copy div "25-58426"
